Goal: Task Accomplishment & Management: Manage account settings

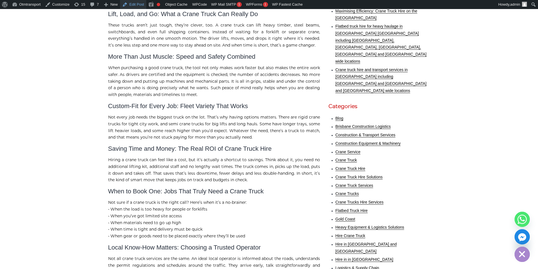
scroll to position [283, 0]
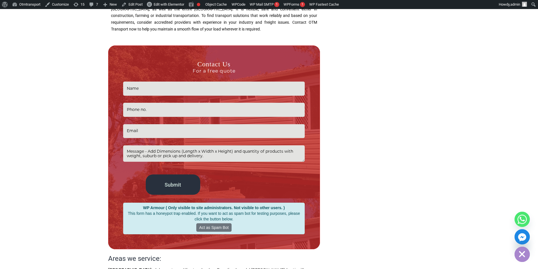
scroll to position [1046, 0]
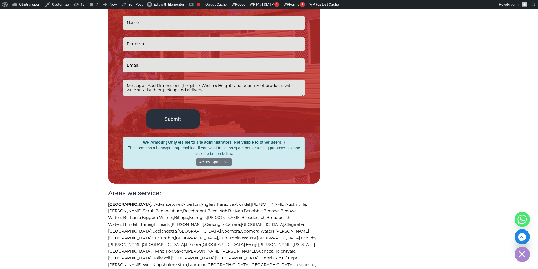
scroll to position [1244, 0]
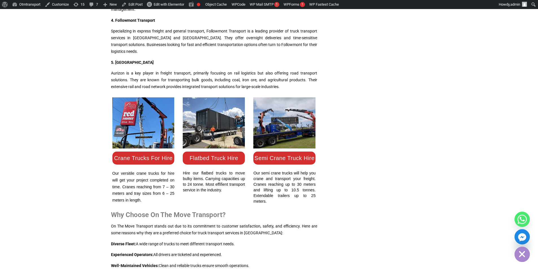
scroll to position [961, 0]
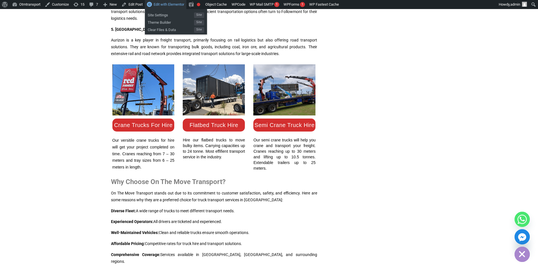
click at [177, 6] on span "Edit with Elementor" at bounding box center [169, 4] width 31 height 4
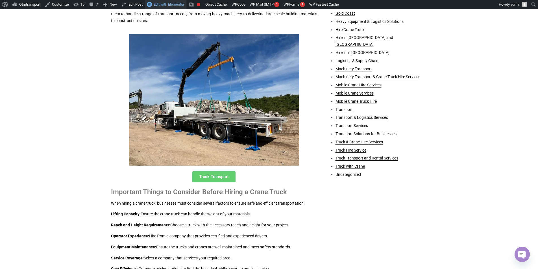
scroll to position [311, 0]
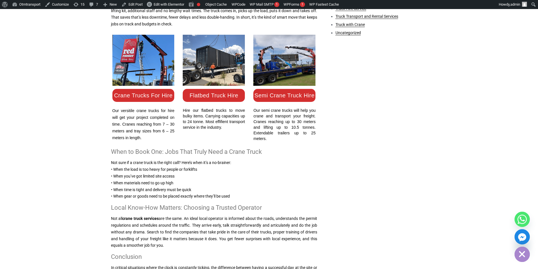
scroll to position [477, 0]
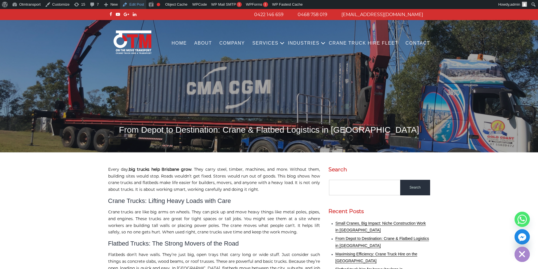
click at [138, 3] on link "Edit Post" at bounding box center [133, 4] width 26 height 9
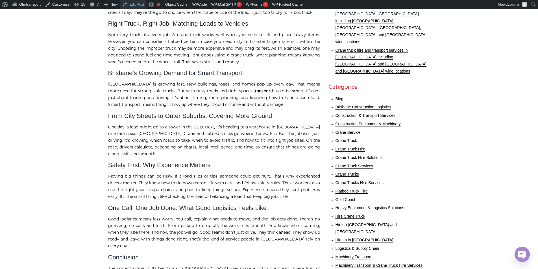
scroll to position [283, 0]
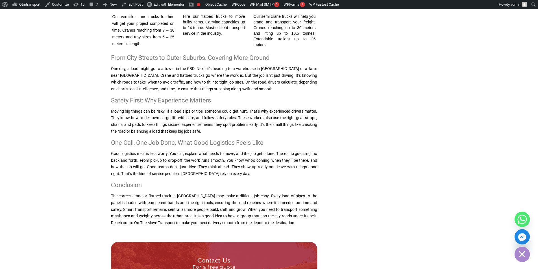
scroll to position [791, 0]
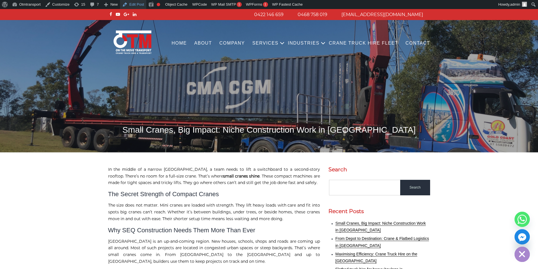
click at [139, 4] on link "Edit Post" at bounding box center [133, 4] width 26 height 9
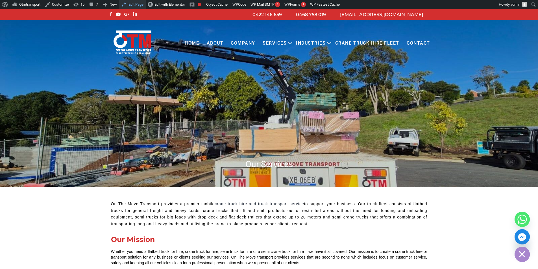
click at [133, 5] on link "Edit Page" at bounding box center [132, 4] width 27 height 9
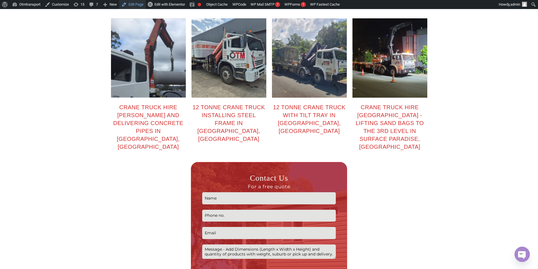
scroll to position [847, 0]
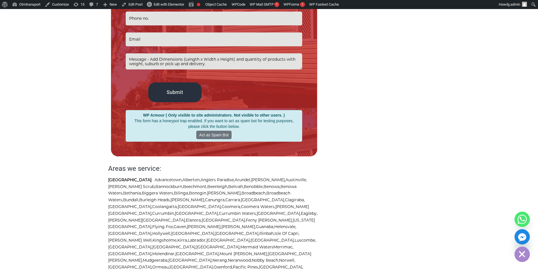
scroll to position [961, 0]
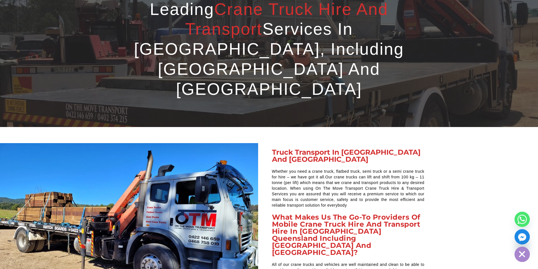
scroll to position [1865, 0]
